Goal: Book appointment/travel/reservation

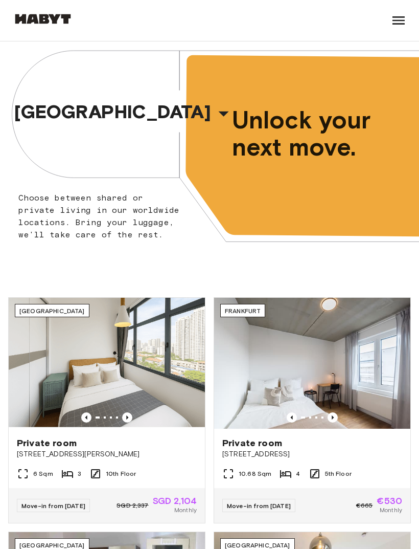
click at [119, 132] on button "[GEOGRAPHIC_DATA]" at bounding box center [125, 111] width 230 height 43
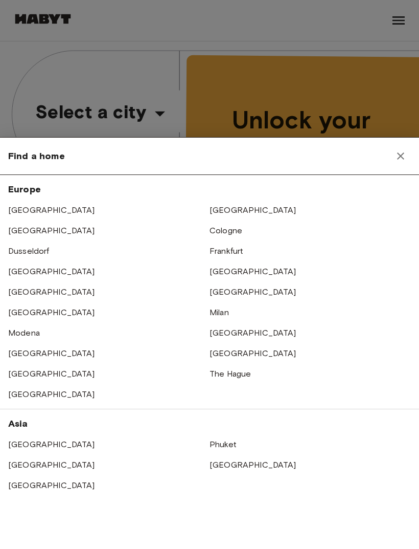
click at [21, 270] on link "[GEOGRAPHIC_DATA]" at bounding box center [51, 271] width 87 height 10
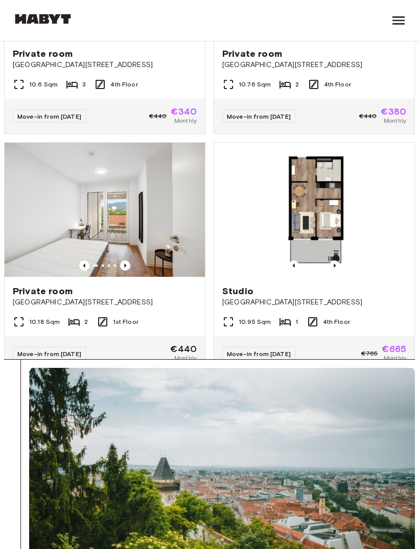
scroll to position [191, 0]
click at [346, 219] on img at bounding box center [314, 208] width 200 height 133
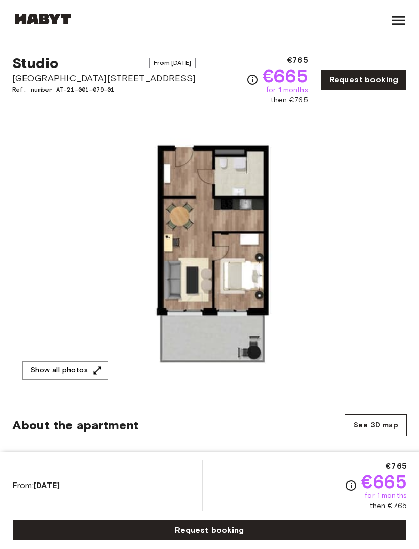
scroll to position [17, 0]
click at [93, 371] on icon "button" at bounding box center [97, 370] width 10 height 10
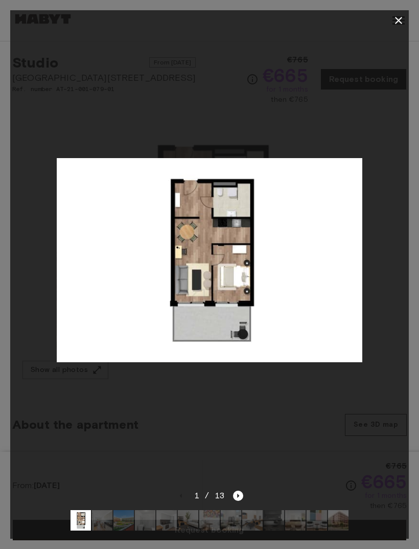
click at [266, 396] on div at bounding box center [209, 260] width 399 height 459
click at [344, 77] on div at bounding box center [209, 260] width 399 height 459
click at [393, 16] on icon "button" at bounding box center [399, 20] width 12 height 12
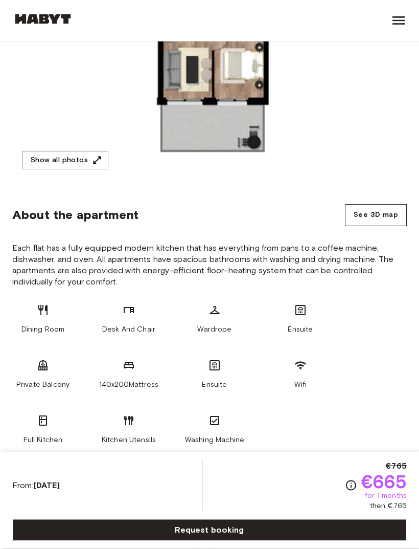
scroll to position [228, 0]
